Goal: Information Seeking & Learning: Learn about a topic

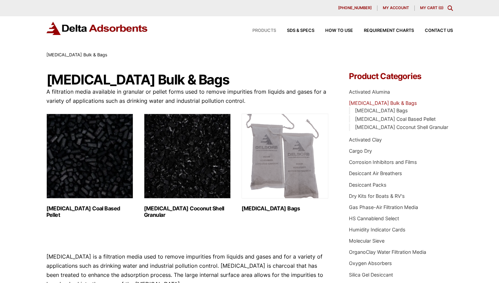
click at [263, 32] on span "Products" at bounding box center [265, 30] width 24 height 4
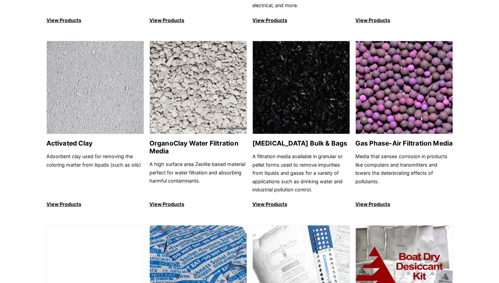
scroll to position [237, 0]
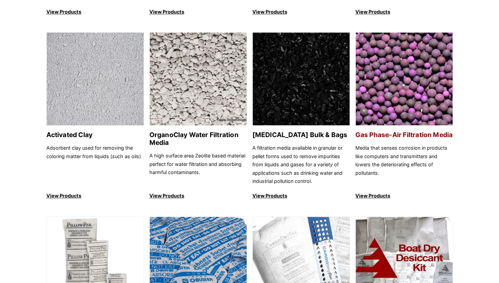
click at [387, 139] on h2 "Gas Phase-Air Filtration Media" at bounding box center [405, 135] width 98 height 8
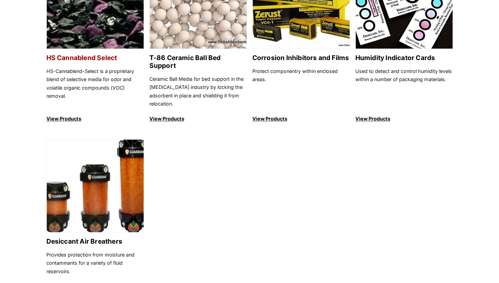
scroll to position [678, 0]
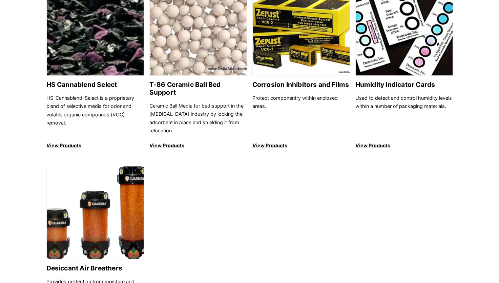
scroll to position [644, 0]
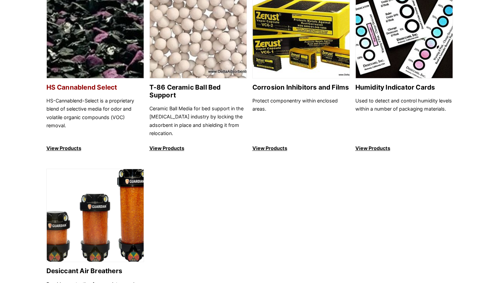
click at [123, 123] on p "HS-Cannablend-Select is a proprietary blend of selective media for odor and vol…" at bounding box center [95, 117] width 98 height 41
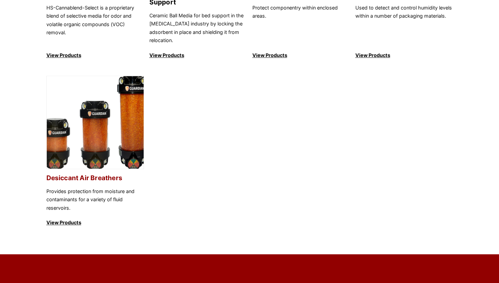
scroll to position [746, 0]
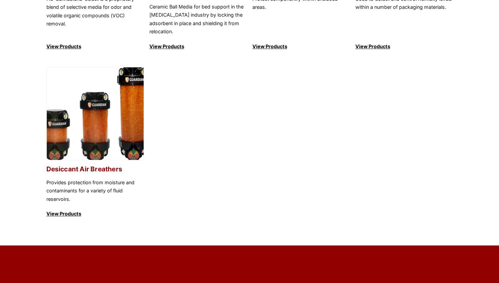
click at [99, 118] on img at bounding box center [95, 113] width 97 height 93
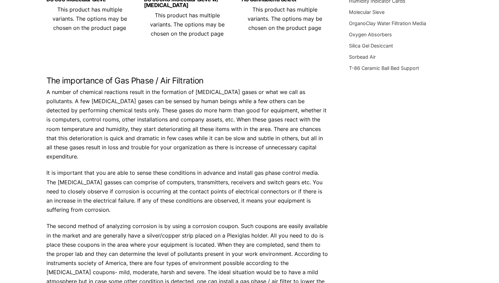
scroll to position [34, 0]
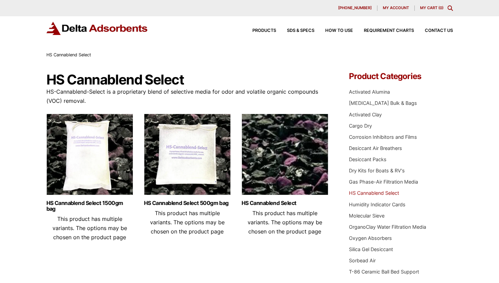
click at [4, 1] on div "630-980-5205 My account My Cart ( 0 )" at bounding box center [249, 8] width 499 height 16
drag, startPoint x: 243, startPoint y: 93, endPoint x: 324, endPoint y: 96, distance: 81.4
click at [324, 96] on p "HS-Cannablend-Select is a proprietary blend of selective media for odor and vol…" at bounding box center [187, 96] width 283 height 18
drag, startPoint x: 324, startPoint y: 96, endPoint x: 308, endPoint y: 90, distance: 17.2
click at [308, 90] on p "HS-Cannablend-Select is a proprietary blend of selective media for odor and vol…" at bounding box center [187, 96] width 283 height 18
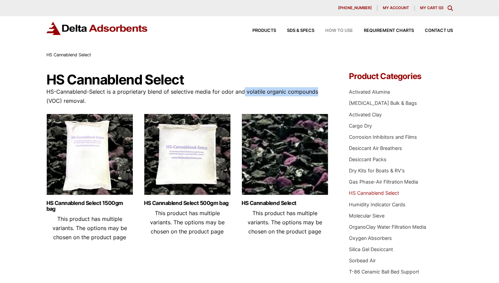
click at [331, 32] on span "How to Use" at bounding box center [339, 30] width 28 height 4
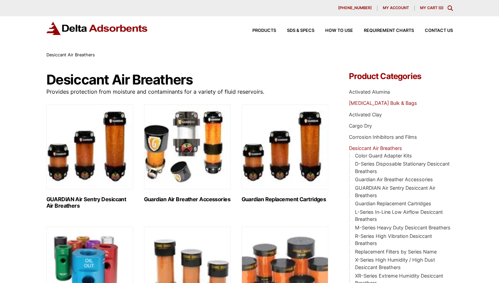
click at [377, 103] on link "Activated Carbon Bulk & Bags" at bounding box center [383, 103] width 68 height 6
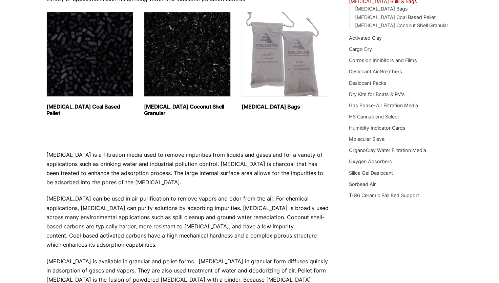
scroll to position [68, 0]
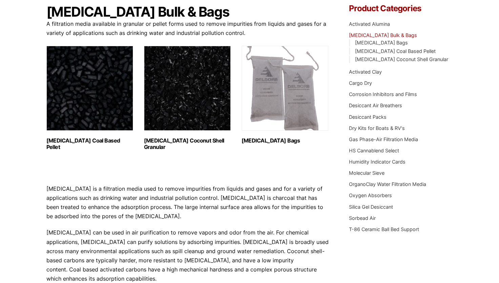
click at [282, 100] on img "Visit product category Activated Carbon Bags" at bounding box center [285, 88] width 87 height 85
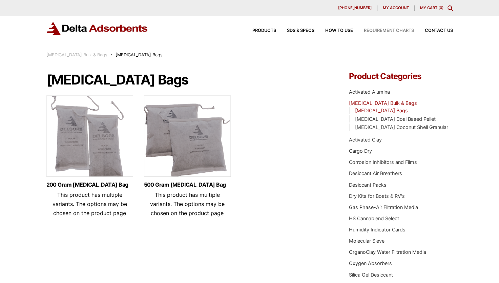
click at [399, 31] on span "Requirement Charts" at bounding box center [389, 30] width 50 height 4
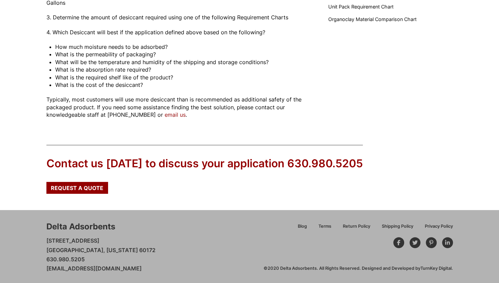
scroll to position [132, 0]
